Goal: Task Accomplishment & Management: Use online tool/utility

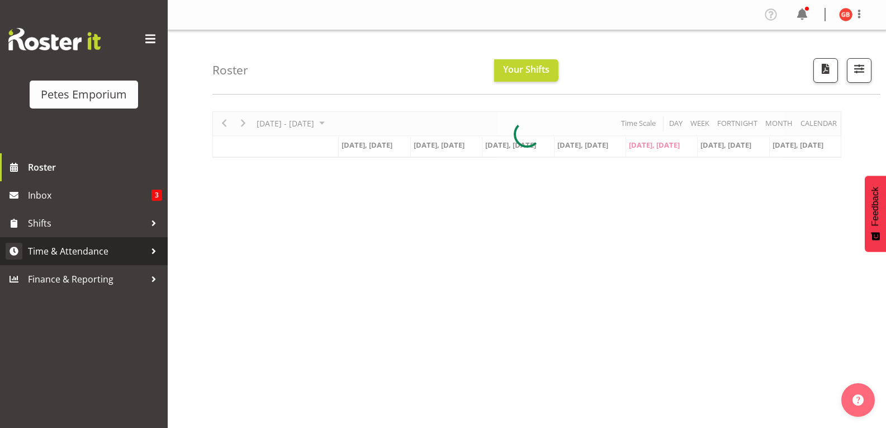
click at [89, 261] on link "Time & Attendance" at bounding box center [84, 251] width 168 height 28
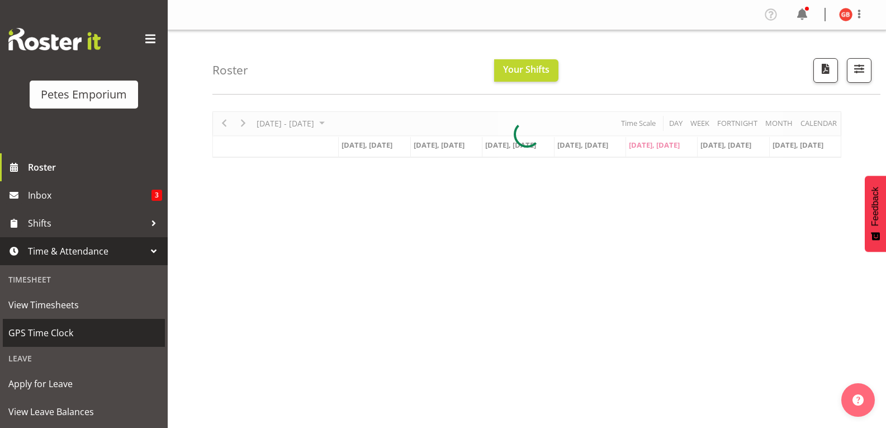
click at [58, 331] on span "GPS Time Clock" at bounding box center [83, 332] width 151 height 17
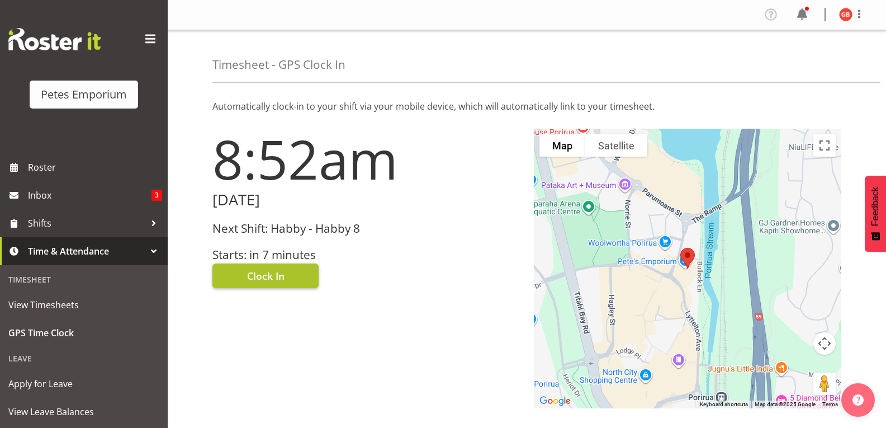
click at [288, 274] on button "Clock In" at bounding box center [266, 275] width 106 height 25
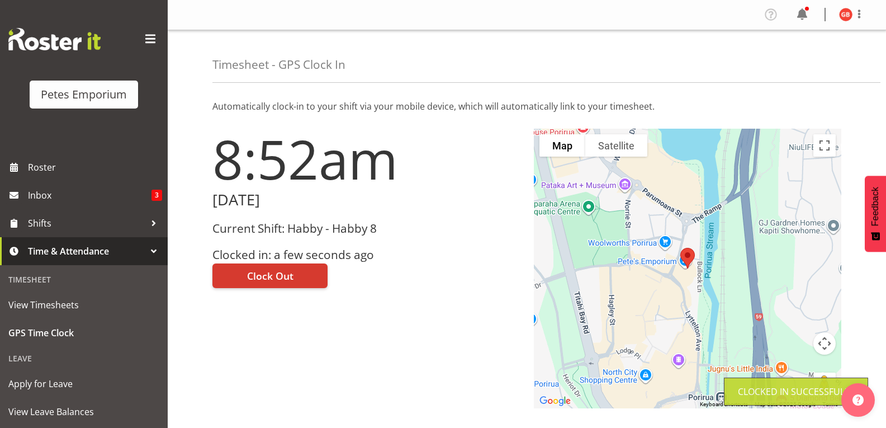
click at [842, 18] on img at bounding box center [845, 14] width 13 height 13
click at [790, 60] on link "Log Out" at bounding box center [812, 59] width 107 height 20
